Goal: Book appointment/travel/reservation

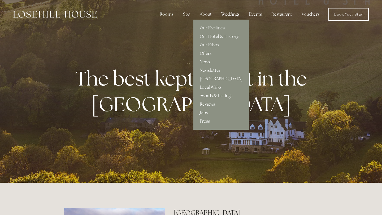
click at [205, 51] on link "Offers" at bounding box center [220, 53] width 55 height 8
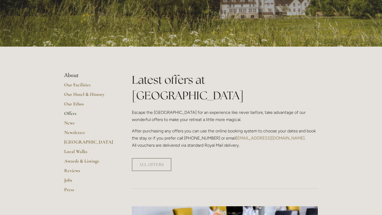
scroll to position [67, 0]
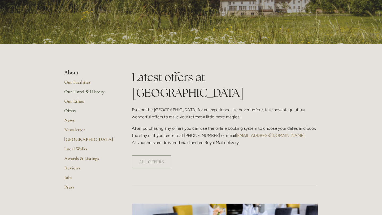
click at [75, 92] on link "Our Hotel & History" at bounding box center [89, 94] width 51 height 10
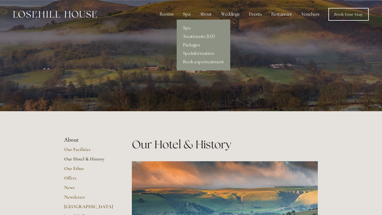
click at [188, 35] on link "Treatments 2025" at bounding box center [204, 36] width 54 height 8
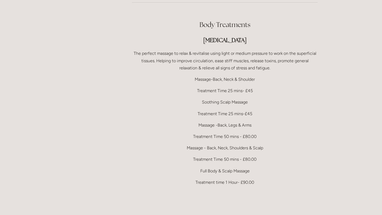
scroll to position [1047, 0]
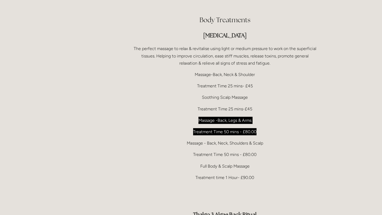
drag, startPoint x: 195, startPoint y: 105, endPoint x: 259, endPoint y: 116, distance: 65.5
click at [259, 116] on div "Body Treatments [MEDICAL_DATA] The perfect massage to relax & revitalise using …" at bounding box center [225, 182] width 186 height 335
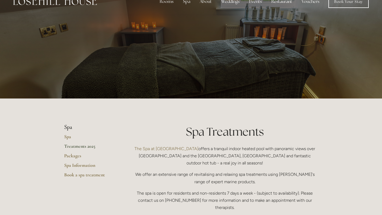
scroll to position [0, 0]
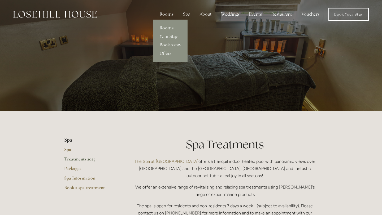
click at [168, 44] on link "Book a stay" at bounding box center [170, 45] width 34 height 8
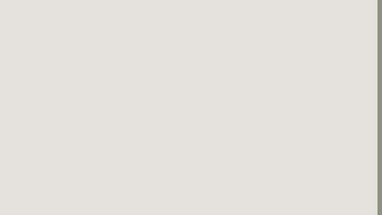
scroll to position [48, 5]
